Goal: Task Accomplishment & Management: Manage account settings

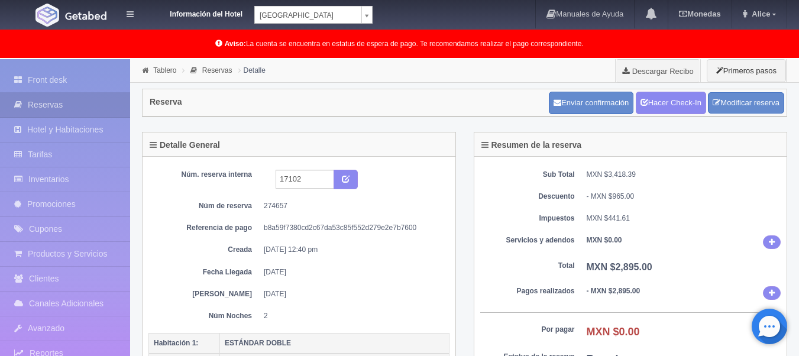
scroll to position [296, 0]
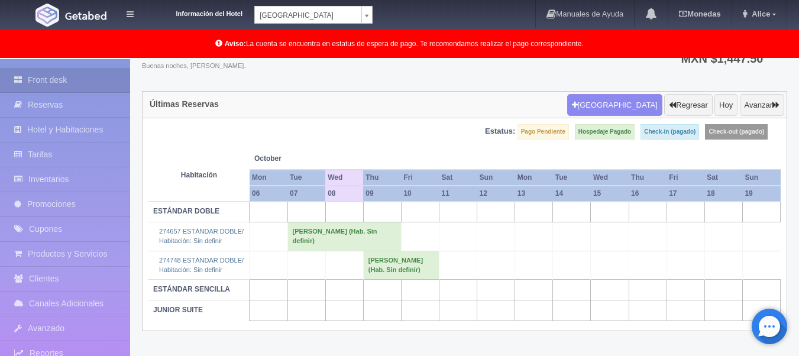
scroll to position [67, 0]
click at [384, 262] on td "[PERSON_NAME] (Hab. Sin definir)" at bounding box center [401, 264] width 76 height 28
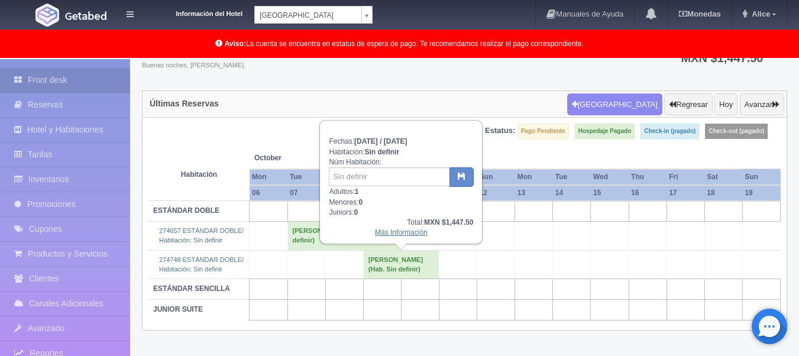
click at [410, 232] on link "Más Información" at bounding box center [401, 232] width 53 height 8
click at [406, 228] on div "Más Información" at bounding box center [401, 233] width 144 height 10
click at [405, 233] on link "Más Información" at bounding box center [401, 232] width 53 height 8
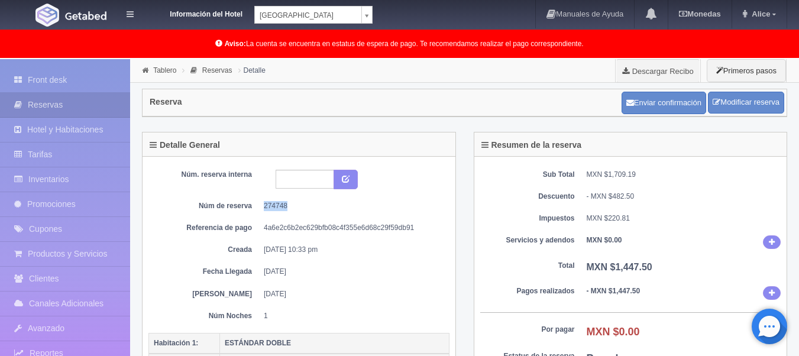
drag, startPoint x: 289, startPoint y: 206, endPoint x: 262, endPoint y: 207, distance: 26.6
click at [262, 207] on dl "Núm de reserva 274748" at bounding box center [298, 206] width 283 height 10
copy dd "274748"
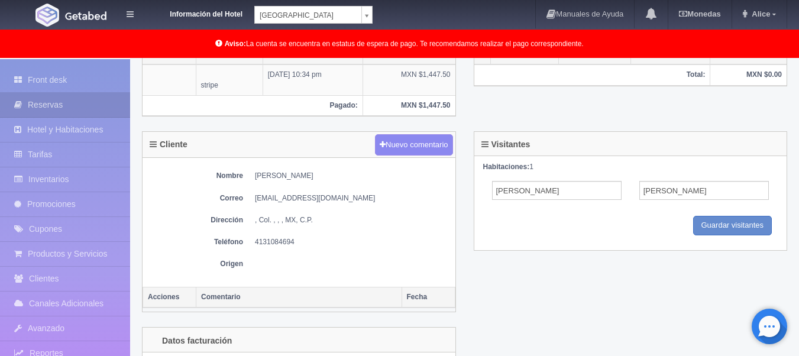
scroll to position [532, 0]
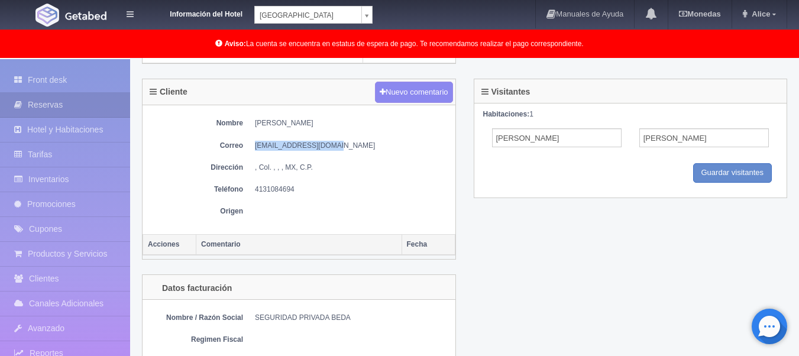
drag, startPoint x: 348, startPoint y: 147, endPoint x: 252, endPoint y: 147, distance: 95.2
click at [252, 147] on dl "Correo grupobeda@hotmail.com" at bounding box center [298, 146] width 301 height 10
copy dd "[EMAIL_ADDRESS][DOMAIN_NAME]"
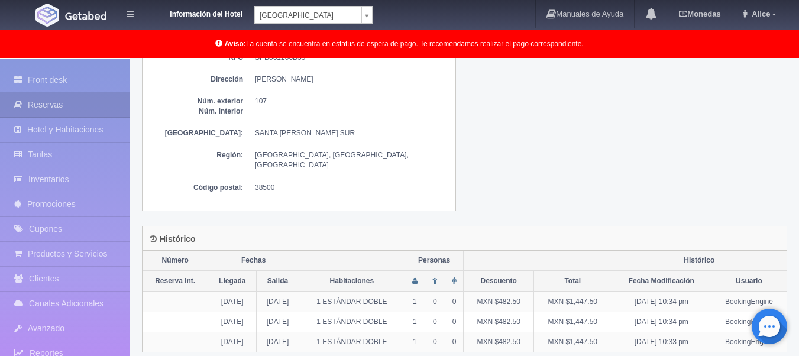
scroll to position [839, 0]
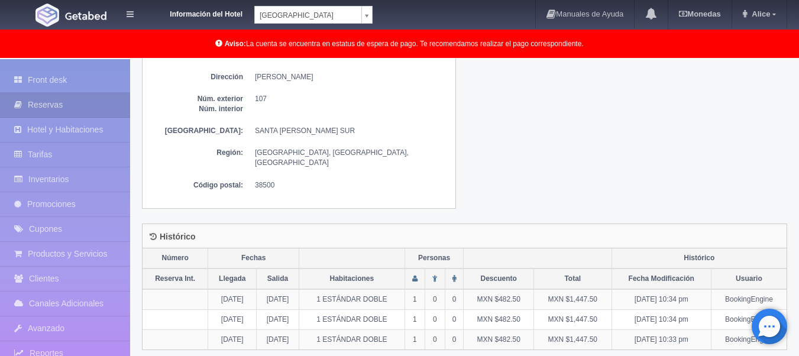
click at [757, 173] on div "Datos facturación Nombre / Razón Social SEGURIDAD PRIVADA BEDA Regimen Fiscal R…" at bounding box center [464, 94] width 663 height 255
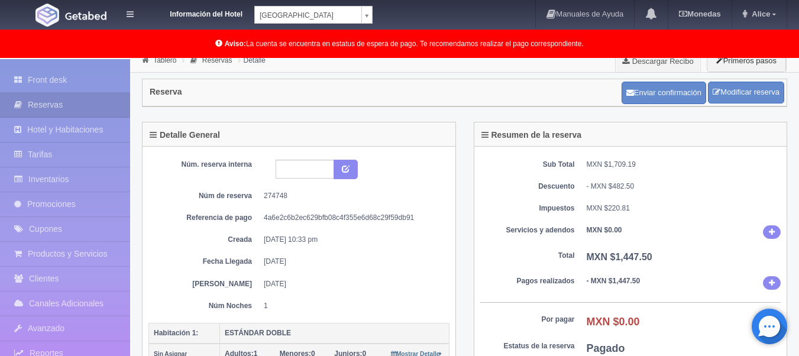
scroll to position [0, 0]
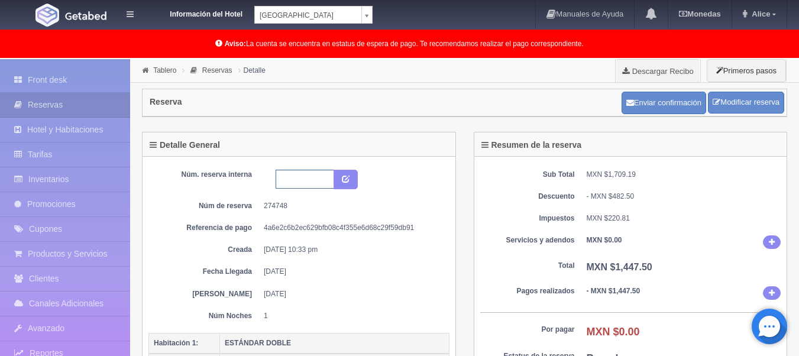
click at [303, 185] on input "text" at bounding box center [304, 179] width 59 height 19
type input "17194"
click at [346, 181] on icon "submit" at bounding box center [346, 178] width 8 height 8
